Goal: Task Accomplishment & Management: Complete application form

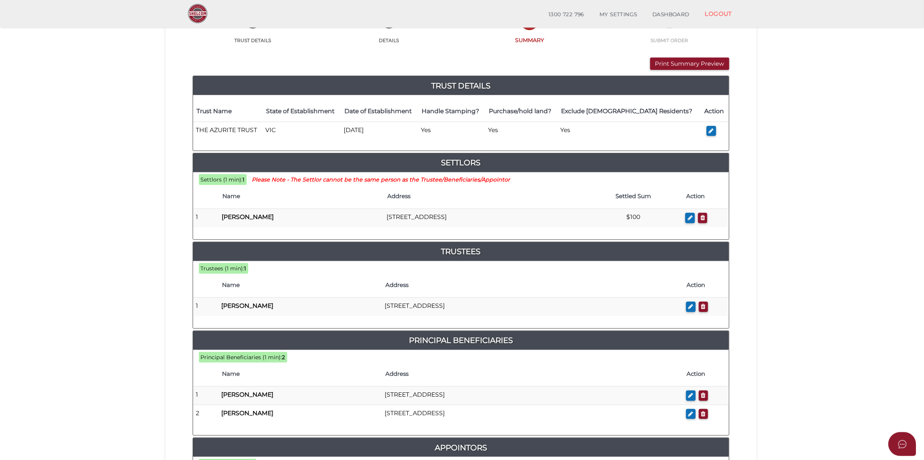
scroll to position [251, 0]
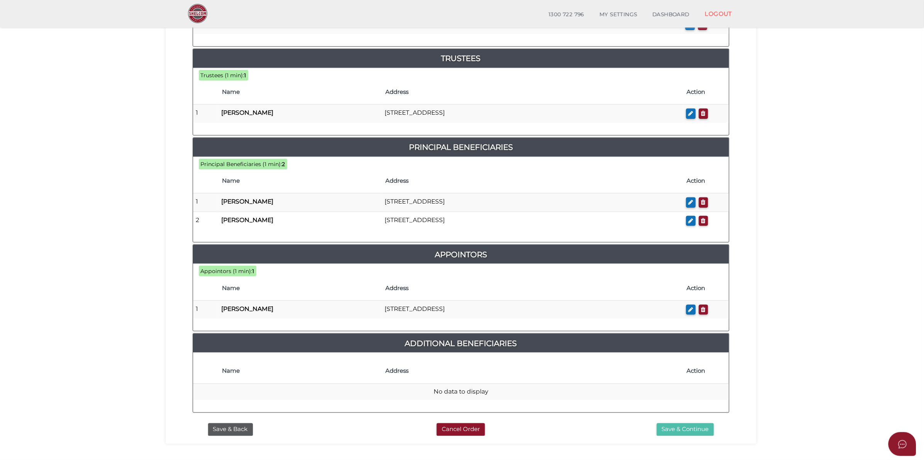
click at [699, 433] on button "Save & Continue" at bounding box center [685, 429] width 57 height 13
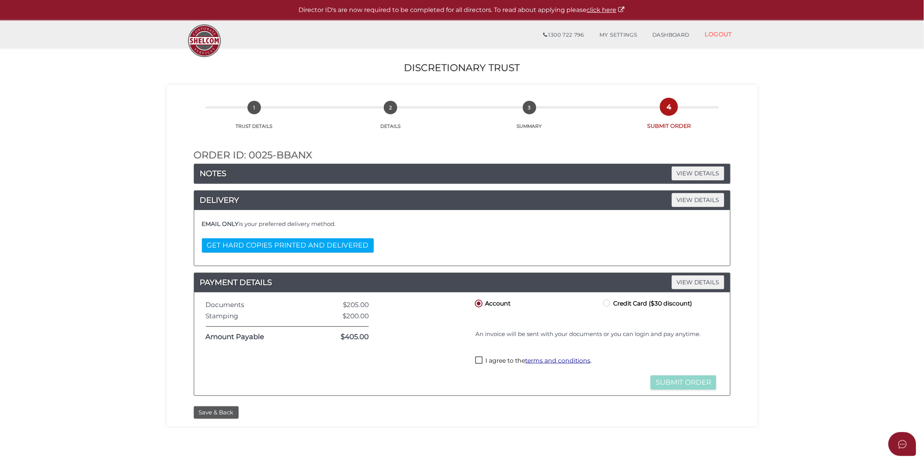
click at [418, 33] on nav "1300 722 796 Email Password Show Email/Password do not match. Please try again.…" at bounding box center [513, 34] width 454 height 16
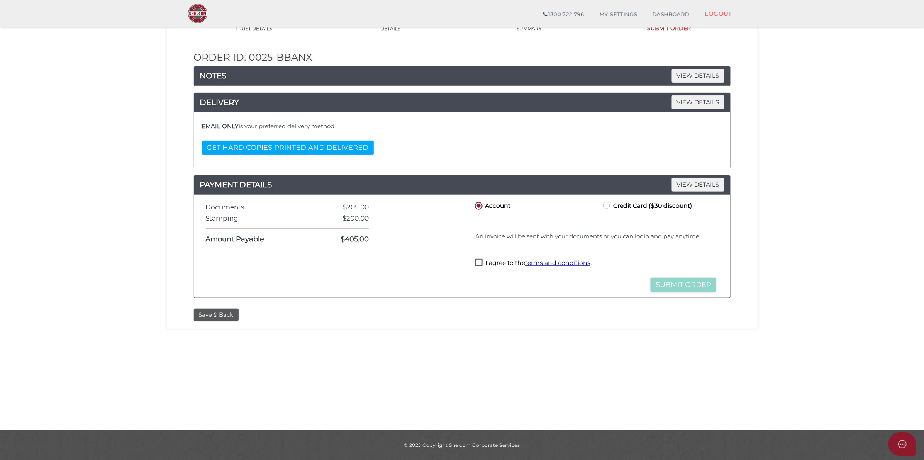
drag, startPoint x: 477, startPoint y: 264, endPoint x: 484, endPoint y: 265, distance: 6.6
click at [477, 264] on label "I agree to the terms and conditions ." at bounding box center [533, 264] width 116 height 10
checkbox input "true"
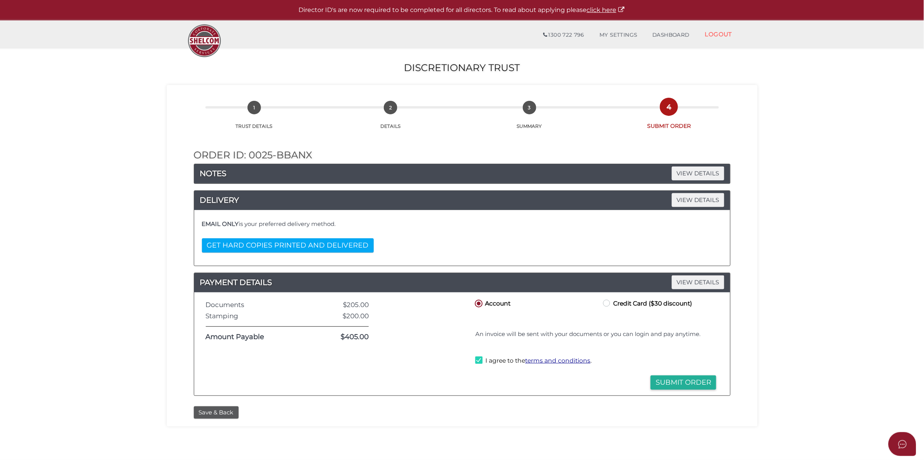
drag, startPoint x: 699, startPoint y: 384, endPoint x: 707, endPoint y: 343, distance: 42.0
click at [700, 381] on button "Submit Order" at bounding box center [683, 382] width 66 height 14
